Goal: Information Seeking & Learning: Find specific page/section

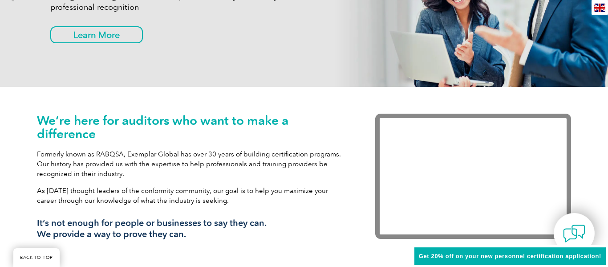
scroll to position [220, 0]
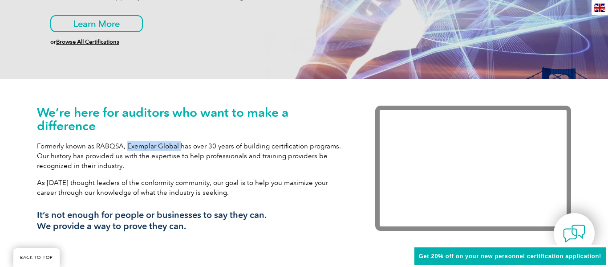
drag, startPoint x: 127, startPoint y: 147, endPoint x: 178, endPoint y: 147, distance: 50.3
click at [178, 147] on p "Formerly known as RABQSA, Exemplar Global has over 30 years of building certifi…" at bounding box center [193, 155] width 312 height 29
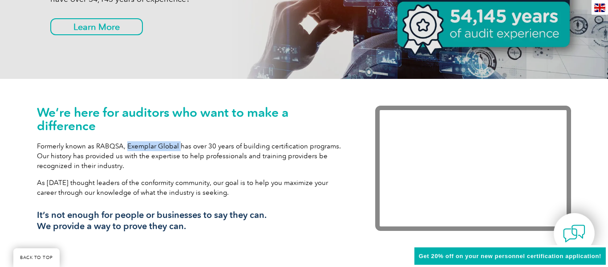
copy p "Exemplar Global"
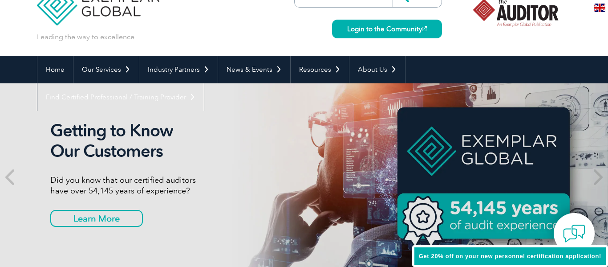
scroll to position [0, 0]
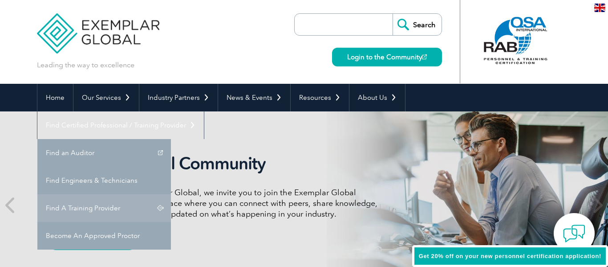
click at [171, 194] on link "Find A Training Provider" at bounding box center [104, 208] width 134 height 28
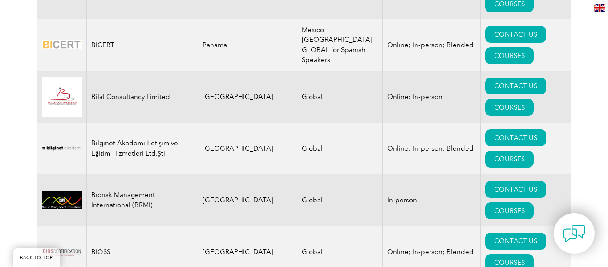
scroll to position [1890, 0]
